Goal: Task Accomplishment & Management: Manage account settings

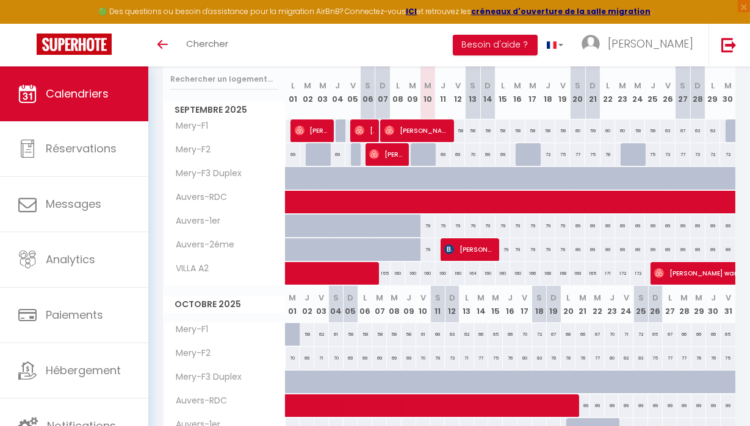
scroll to position [160, 0]
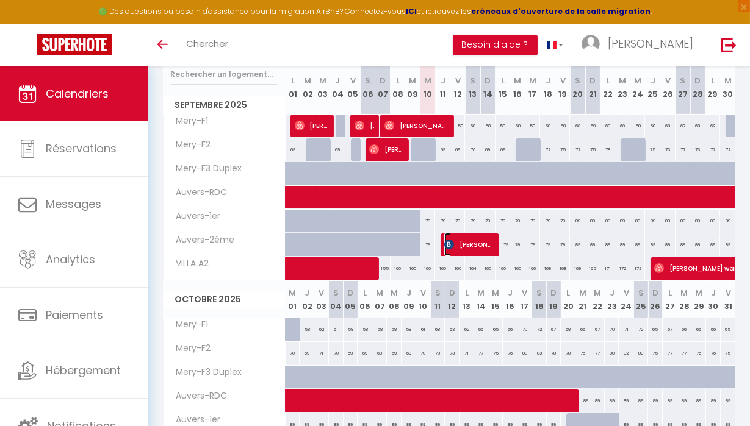
click at [467, 249] on span "[PERSON_NAME]" at bounding box center [468, 244] width 49 height 23
select select "OK"
select select "KO"
select select "0"
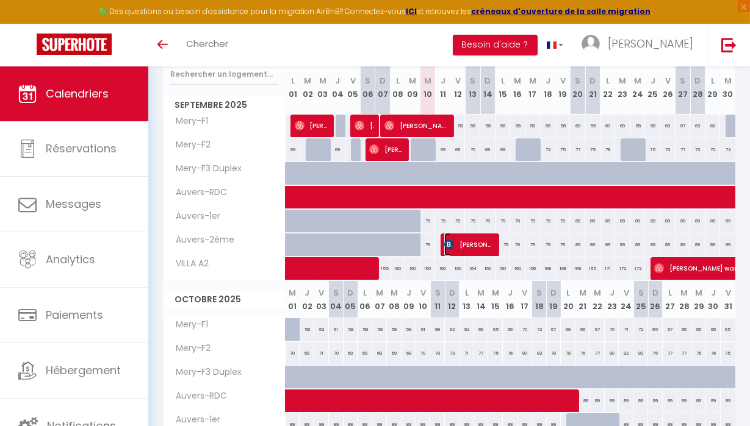
select select "1"
select select
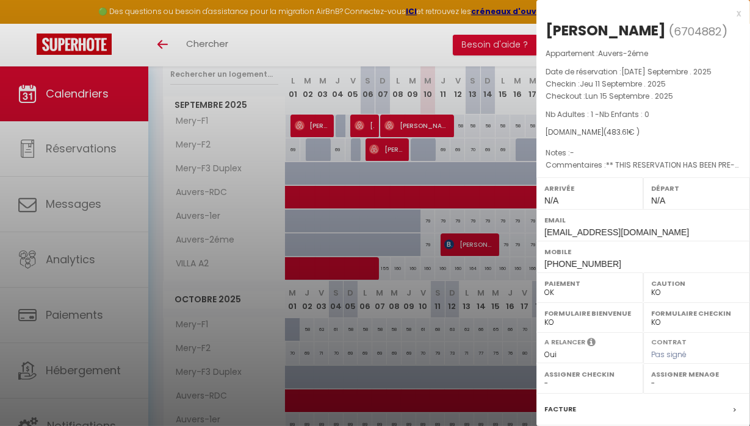
click at [729, 13] on div "x" at bounding box center [638, 13] width 204 height 15
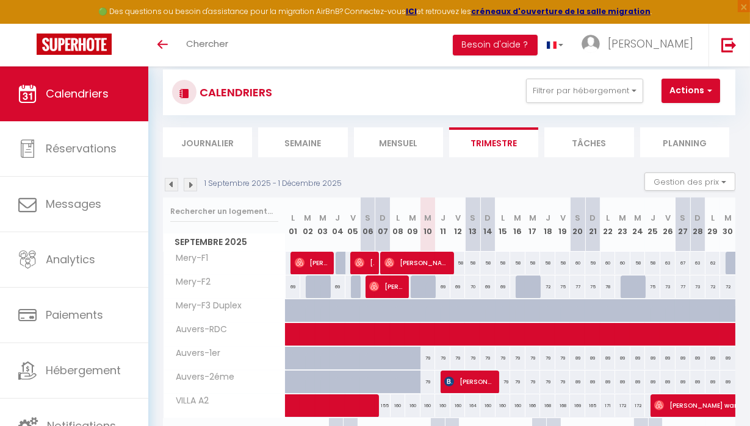
scroll to position [0, 0]
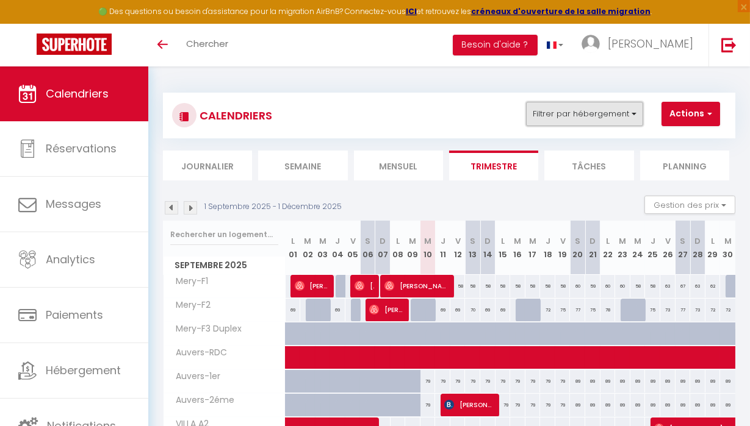
click at [621, 117] on button "Filtrer par hébergement" at bounding box center [584, 114] width 117 height 24
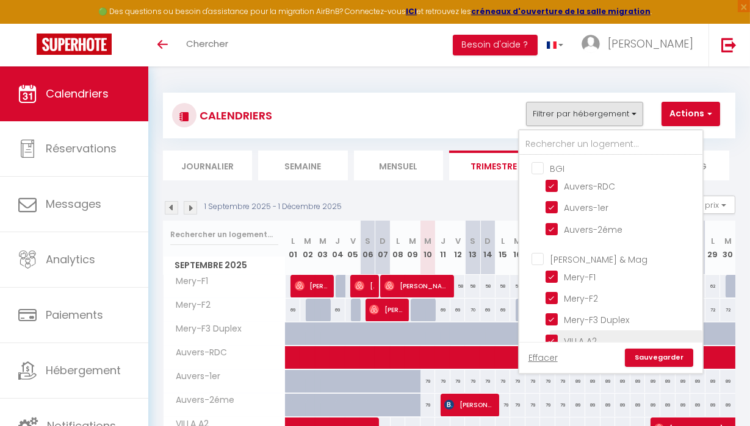
click at [556, 336] on input "VILLA A2" at bounding box center [621, 340] width 153 height 12
checkbox input "false"
checkbox input "true"
checkbox input "false"
click at [539, 167] on input "BGI" at bounding box center [622, 168] width 183 height 12
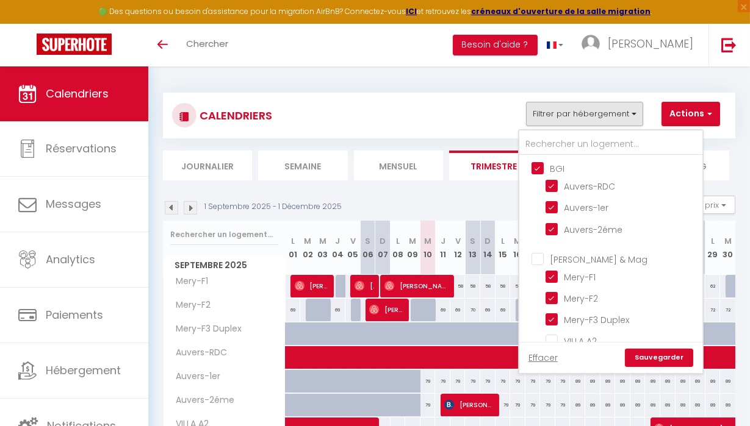
checkbox input "false"
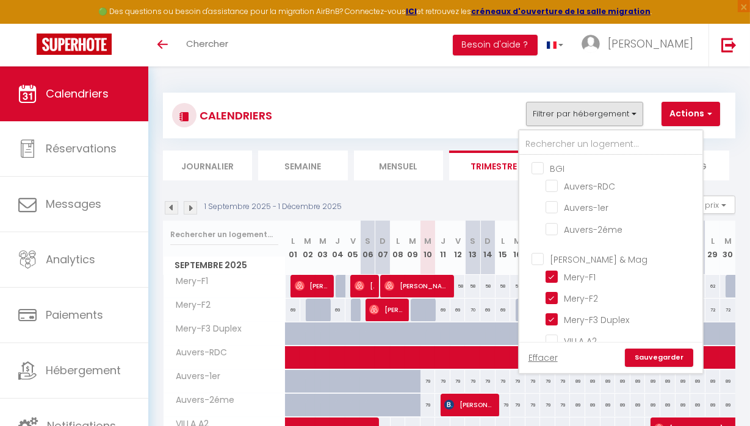
click at [540, 254] on input "[PERSON_NAME] & Mag" at bounding box center [622, 259] width 183 height 12
checkbox input "true"
checkbox input "false"
click at [540, 254] on input "[PERSON_NAME] & Mag" at bounding box center [622, 259] width 183 height 12
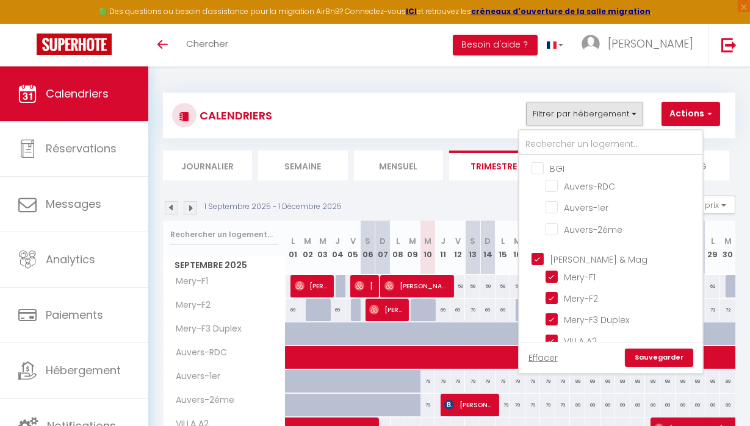
checkbox input "false"
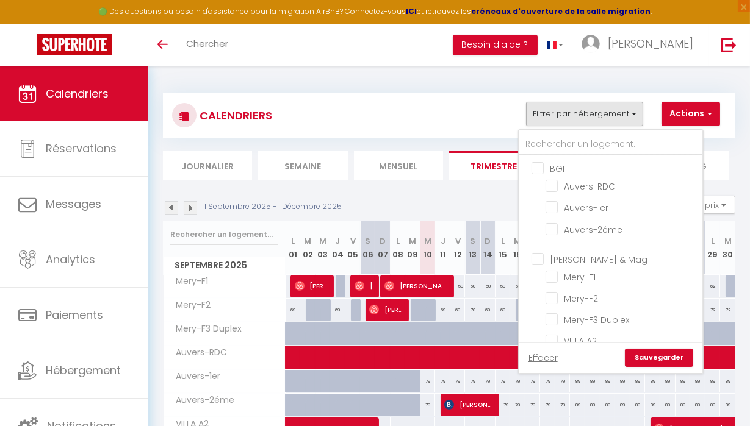
checkbox input "false"
click at [555, 336] on input "VILLA A2" at bounding box center [621, 340] width 153 height 12
checkbox input "true"
click at [680, 364] on link "Sauvegarder" at bounding box center [659, 358] width 68 height 18
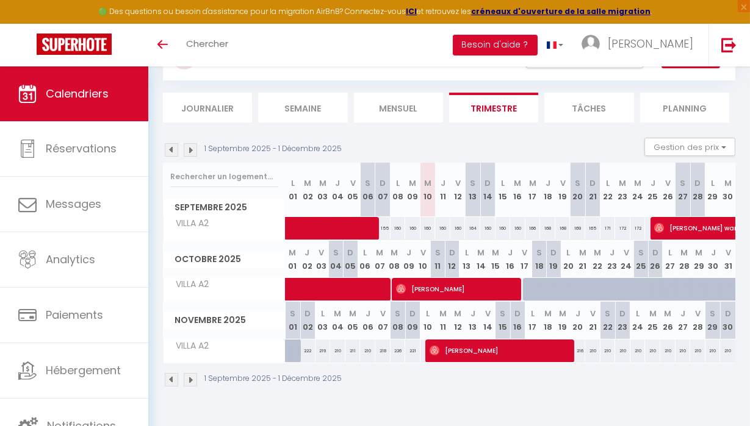
scroll to position [63, 0]
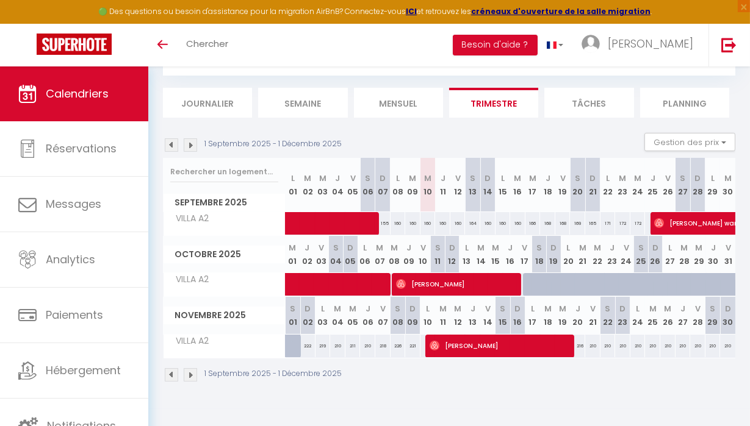
click at [193, 146] on img at bounding box center [190, 145] width 13 height 13
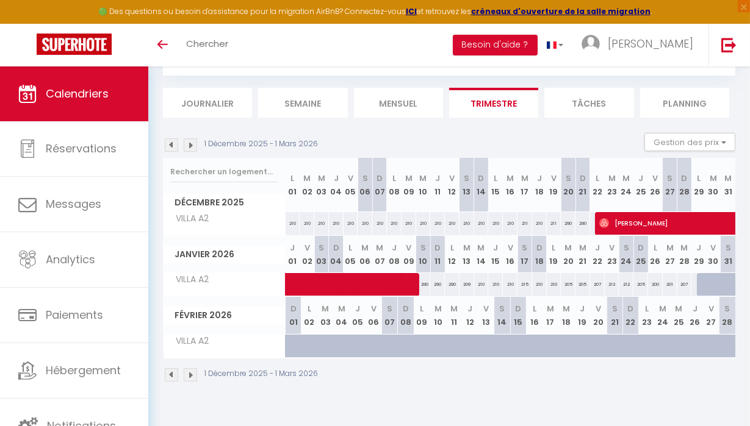
click at [697, 287] on div at bounding box center [704, 284] width 15 height 23
type input "209"
select select "1"
type input "Jeu 29 Janvier 2026"
type input "Ven 30 Janvier 2026"
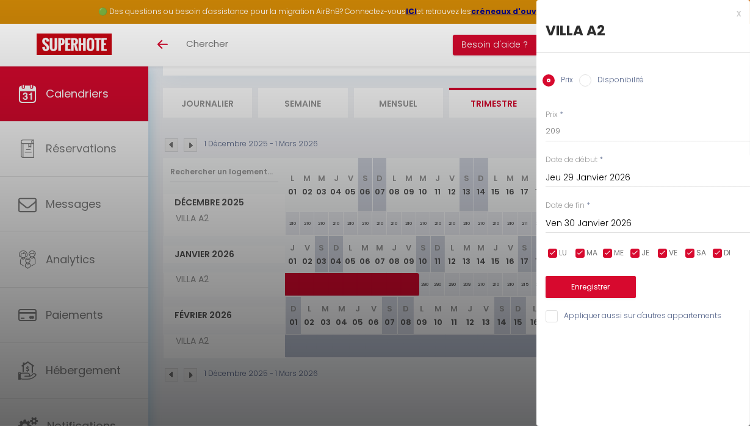
click at [587, 81] on input "Disponibilité" at bounding box center [585, 80] width 12 height 12
radio input "true"
radio input "false"
click at [610, 225] on input "Ven 30 Janvier 2026" at bounding box center [647, 225] width 204 height 16
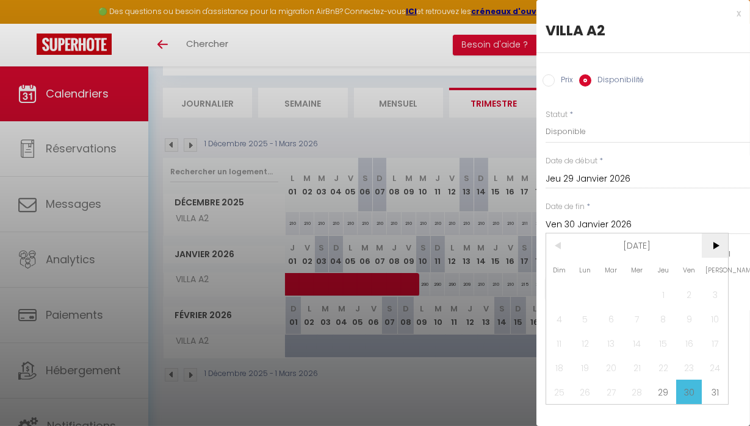
click at [711, 248] on span ">" at bounding box center [715, 246] width 26 height 24
click at [567, 317] on span "8" at bounding box center [559, 319] width 26 height 24
type input "Dim 08 Février 2026"
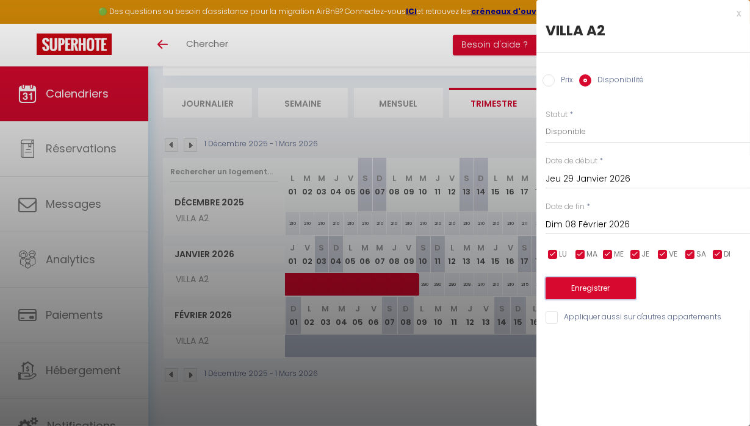
click at [625, 281] on button "Enregistrer" at bounding box center [590, 289] width 90 height 22
